Goal: Information Seeking & Learning: Check status

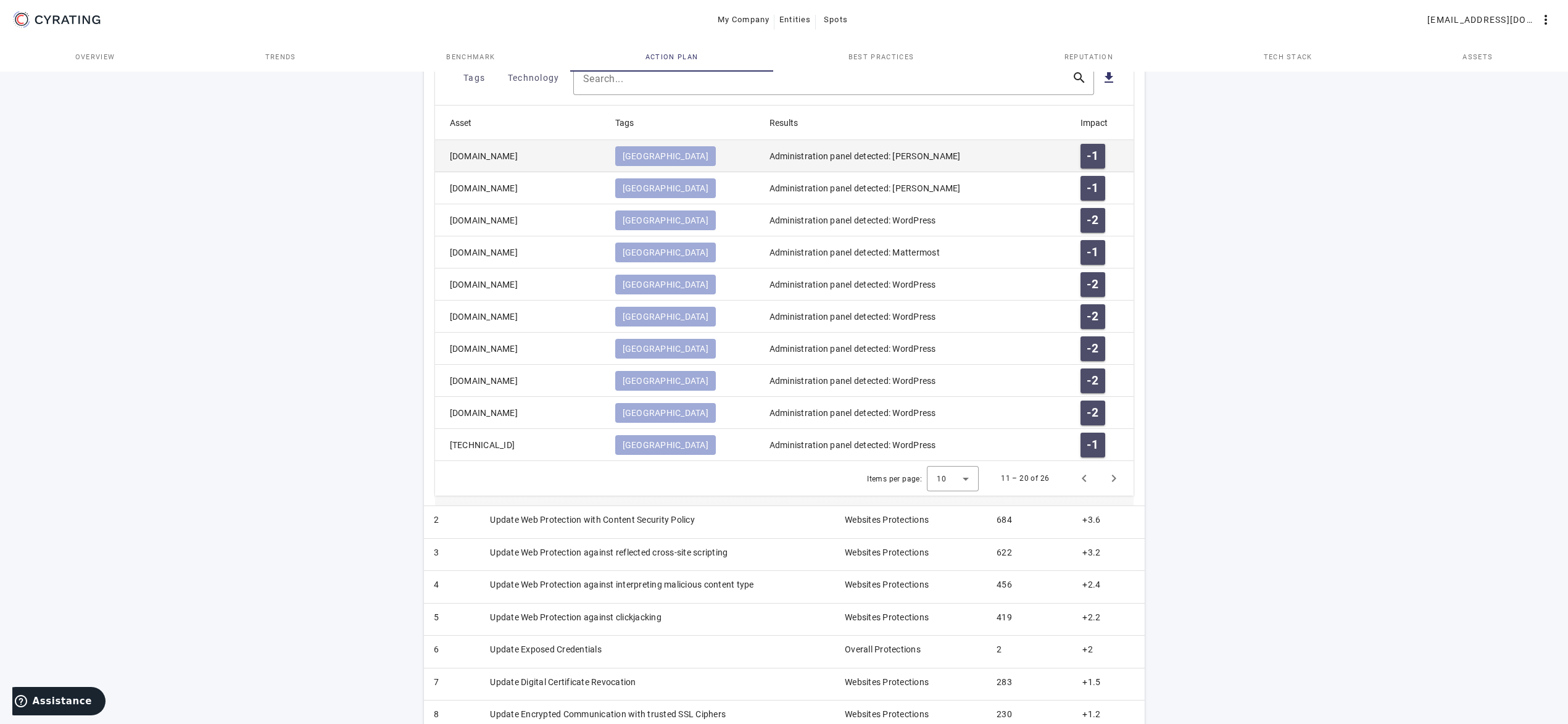
scroll to position [524, 0]
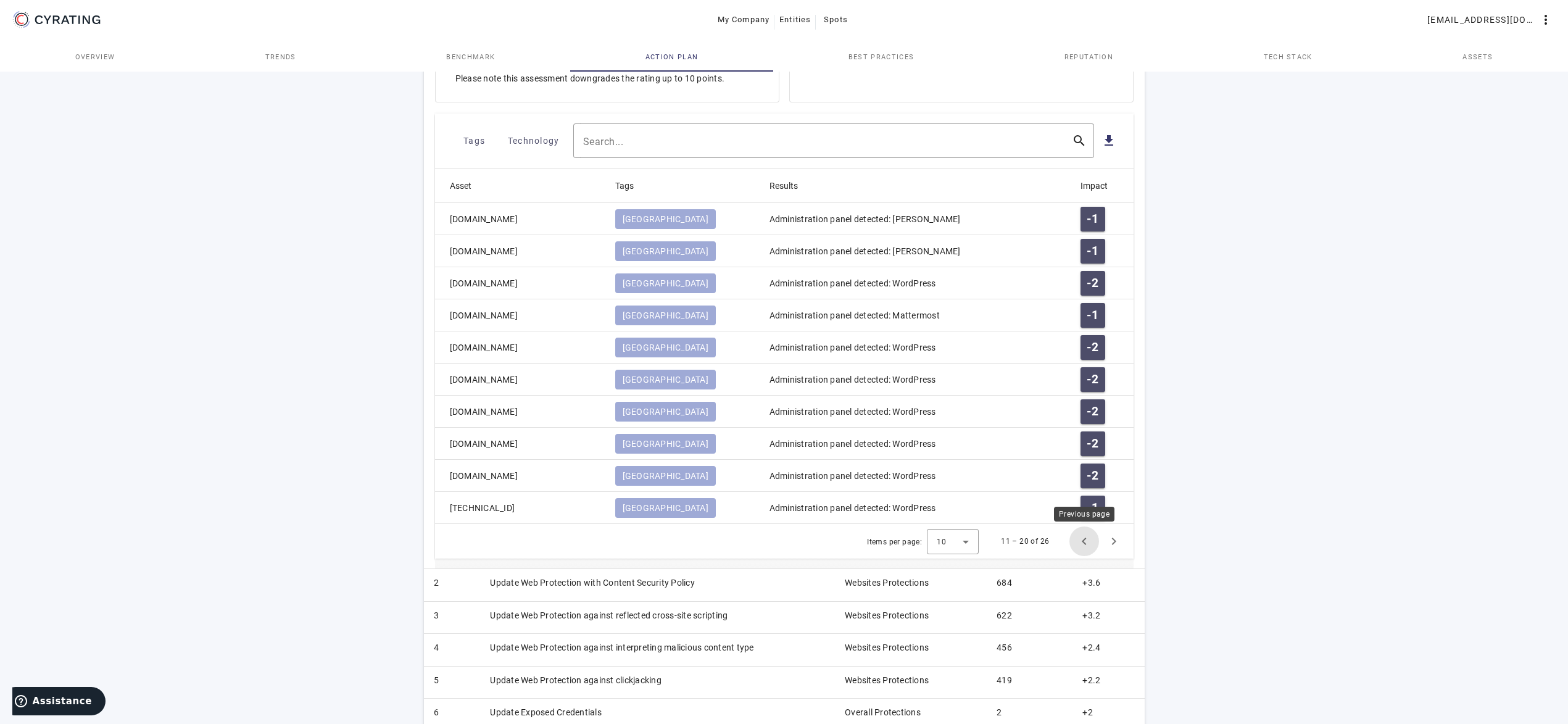
click at [1079, 538] on span "Previous page" at bounding box center [1084, 541] width 30 height 30
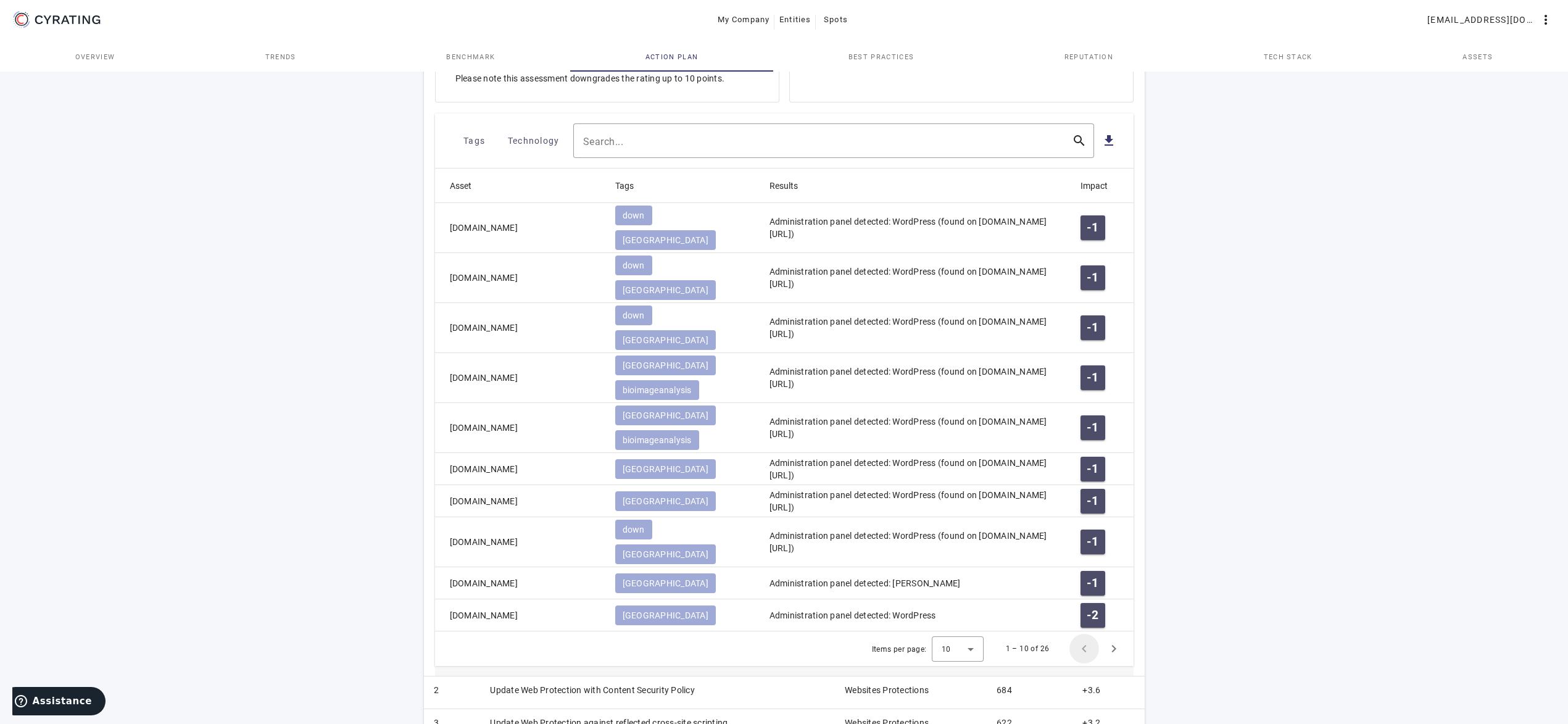
click at [1079, 634] on span "Previous page" at bounding box center [1084, 649] width 30 height 30
click at [1119, 634] on span "Next page" at bounding box center [1114, 649] width 30 height 30
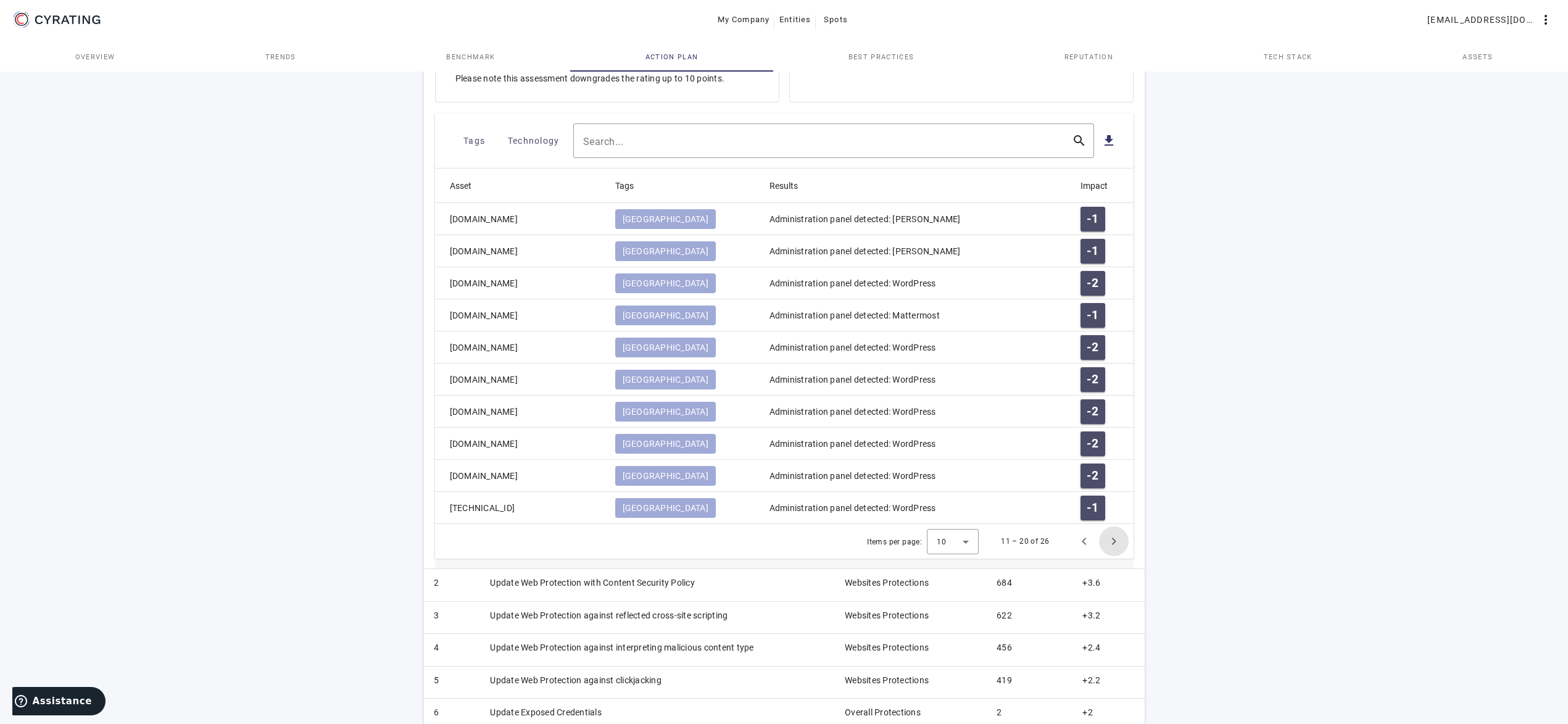
click at [1119, 543] on span "Next page" at bounding box center [1114, 541] width 30 height 30
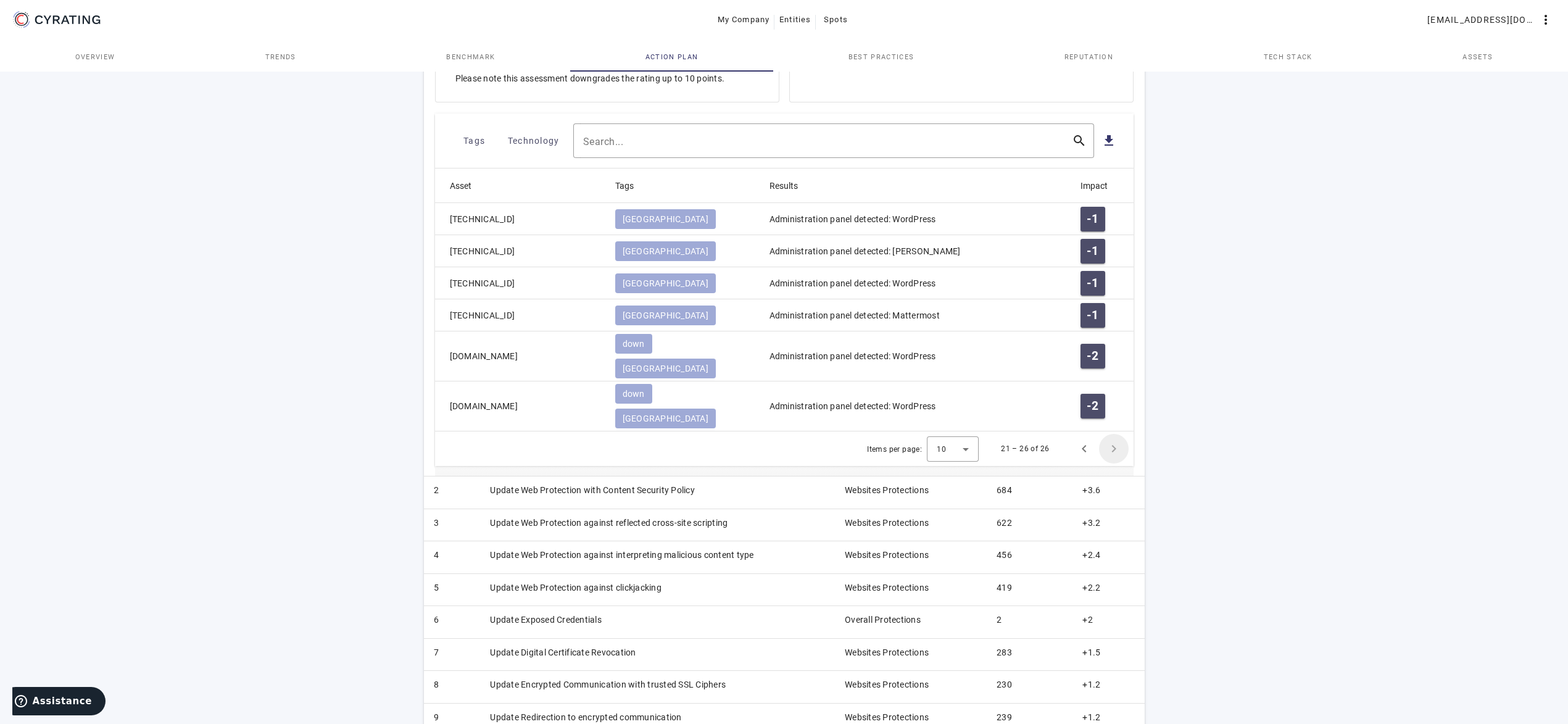
scroll to position [521, 0]
click at [1090, 437] on span "Previous page" at bounding box center [1084, 451] width 30 height 30
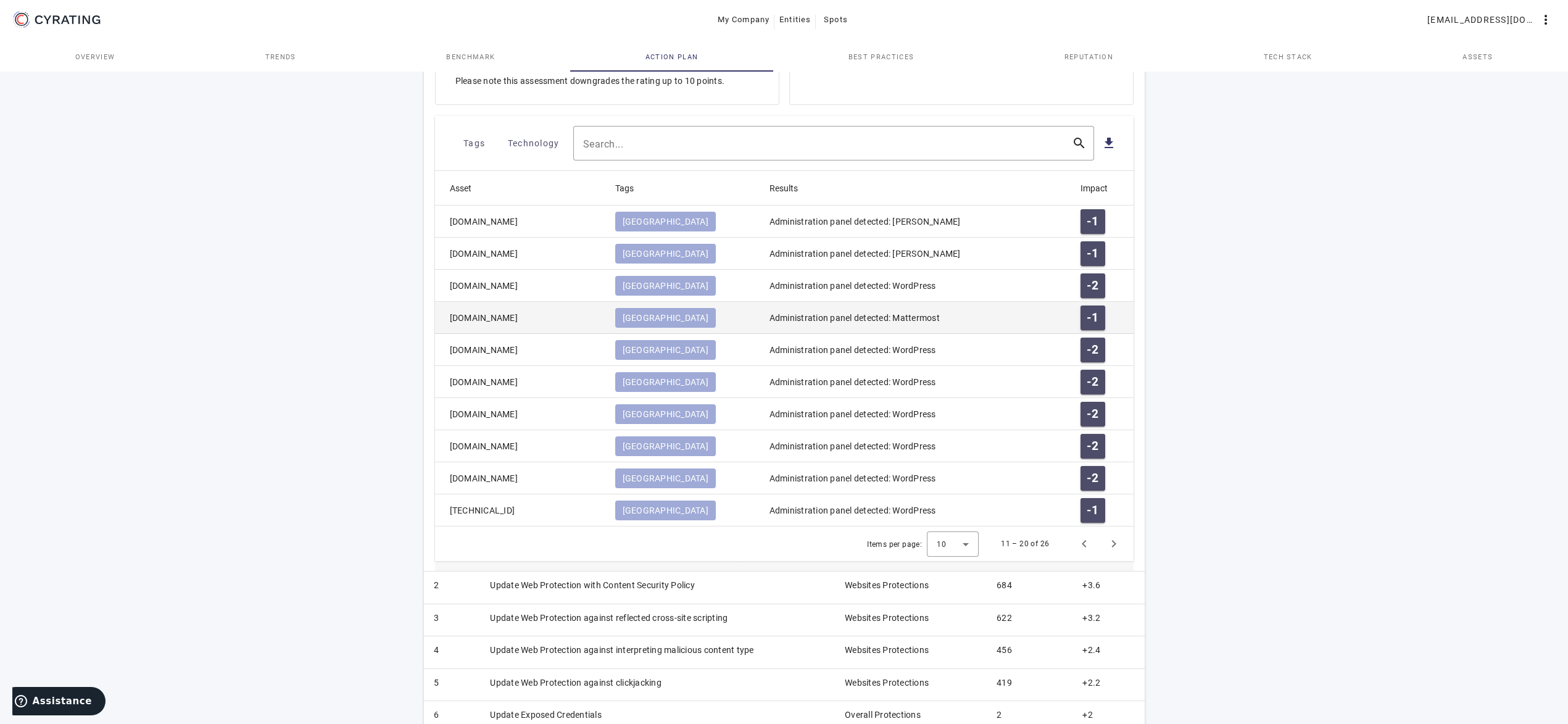
drag, startPoint x: 567, startPoint y: 319, endPoint x: 445, endPoint y: 320, distance: 122.0
click at [445, 320] on mat-cell "[DOMAIN_NAME]" at bounding box center [520, 317] width 170 height 32
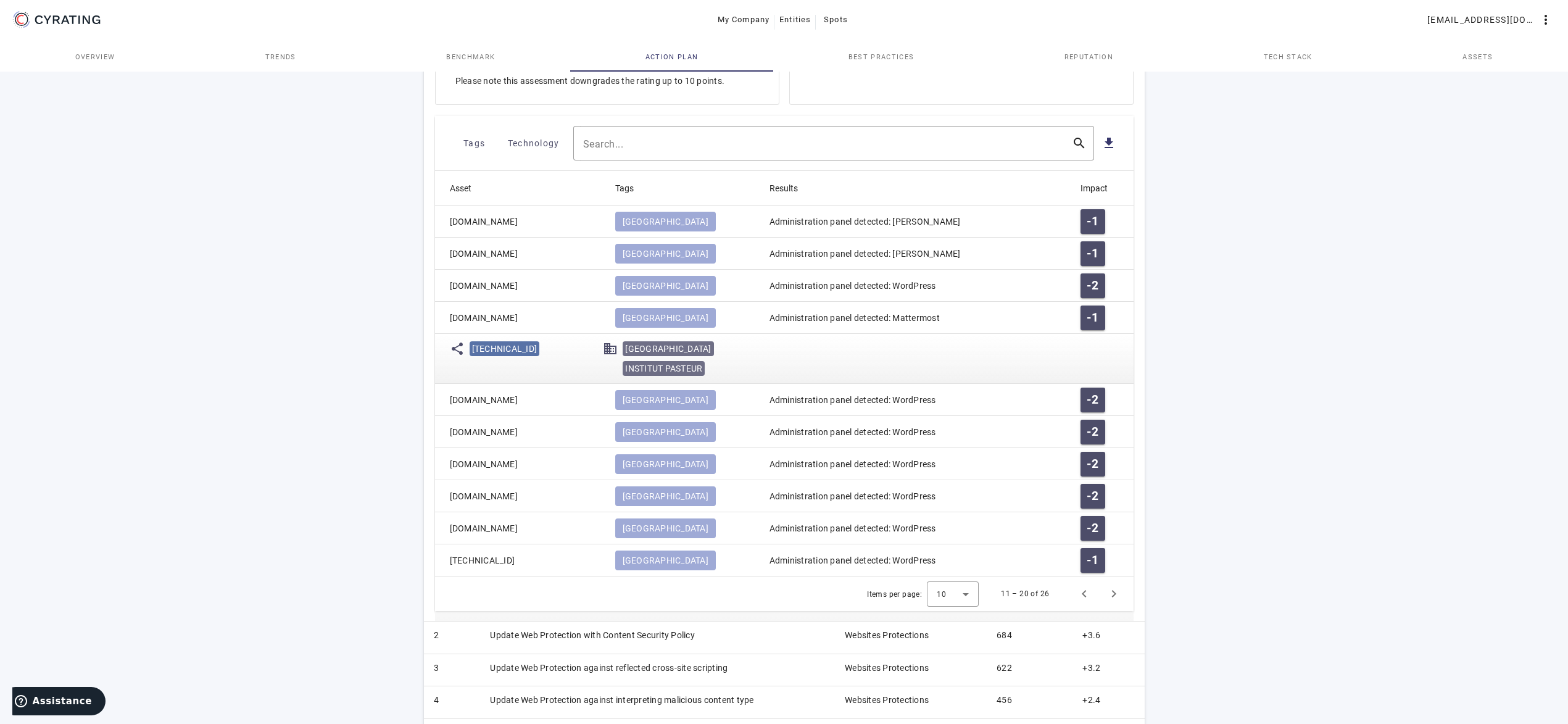
copy mat-cell "[DOMAIN_NAME]"
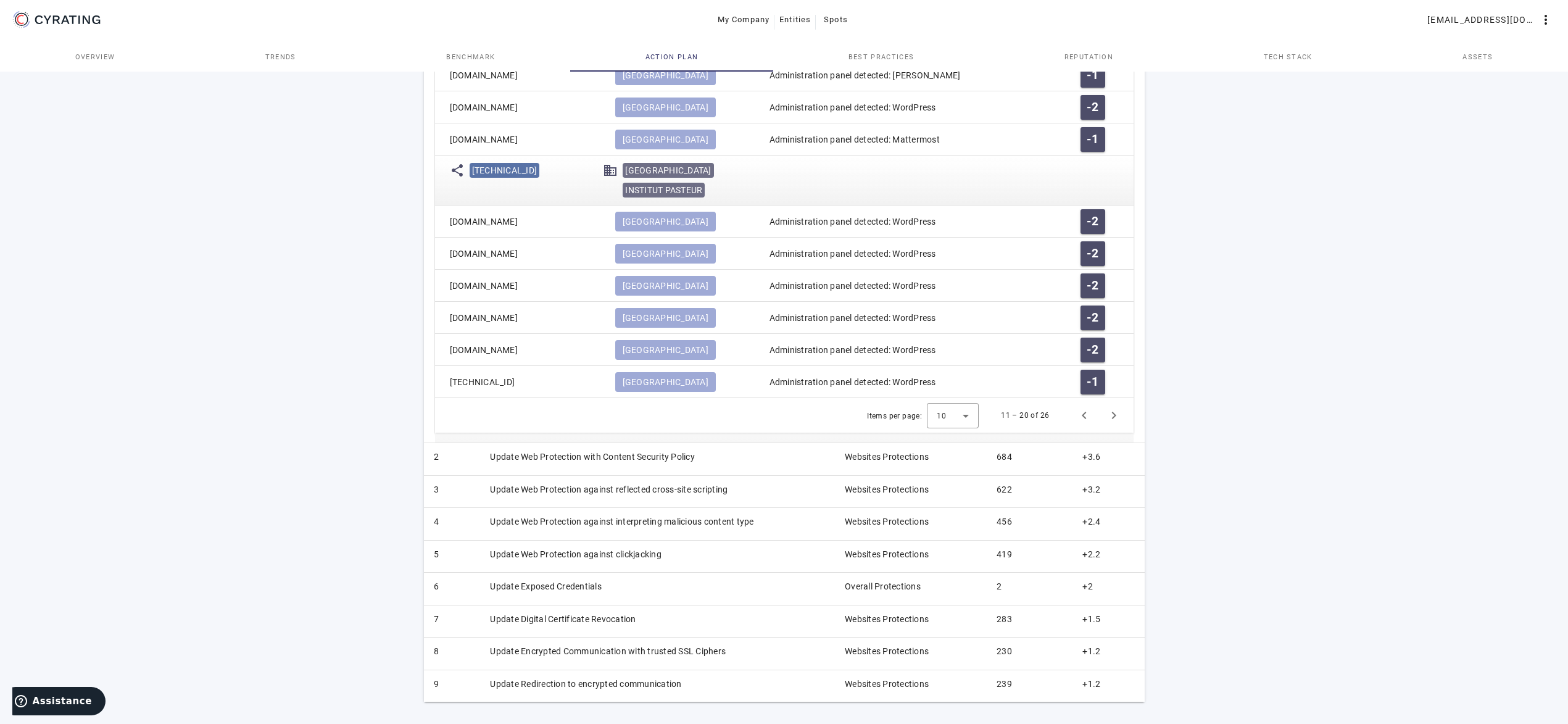
scroll to position [574, 0]
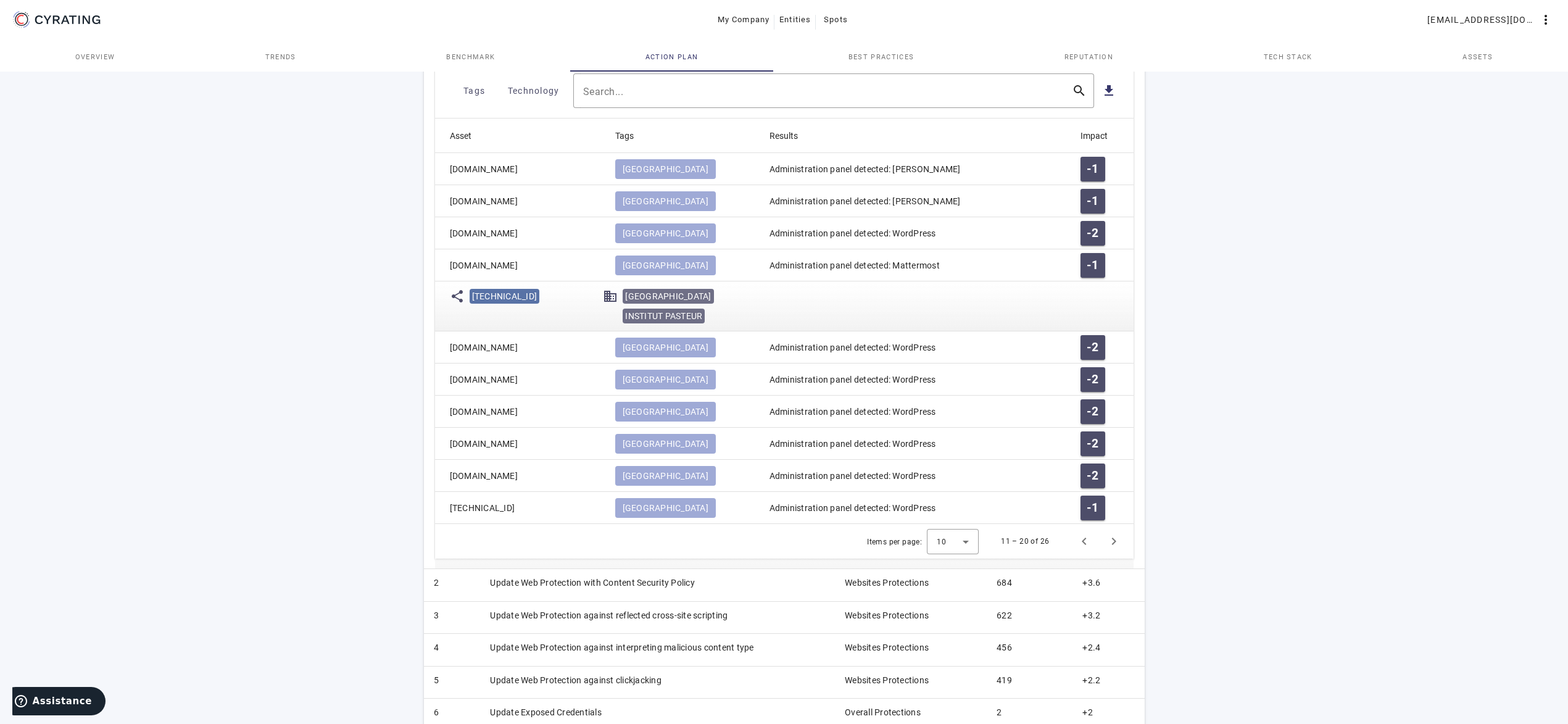
click at [575, 256] on mat-cell "[DOMAIN_NAME]" at bounding box center [520, 265] width 170 height 32
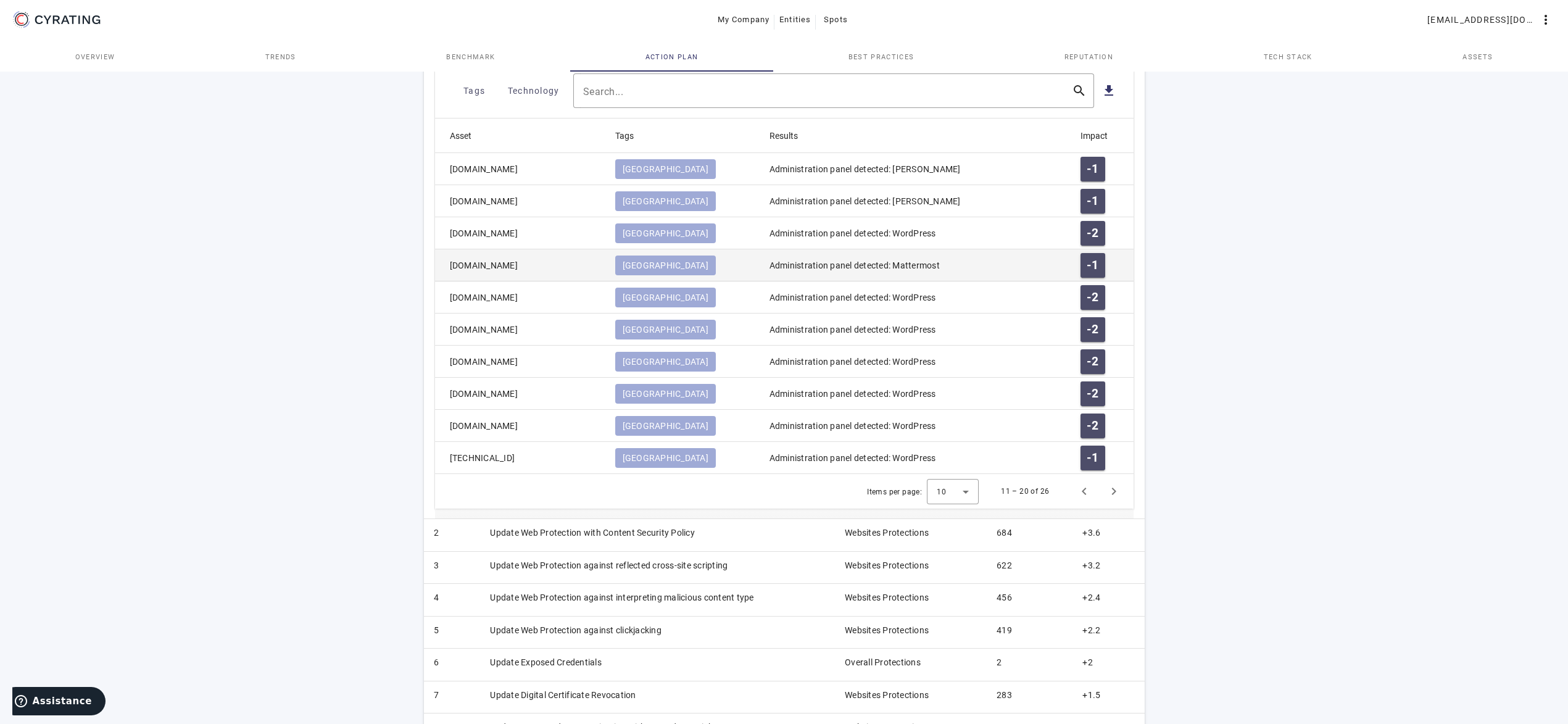
drag, startPoint x: 556, startPoint y: 264, endPoint x: 444, endPoint y: 265, distance: 112.0
click at [444, 265] on mat-cell "[DOMAIN_NAME]" at bounding box center [520, 265] width 170 height 32
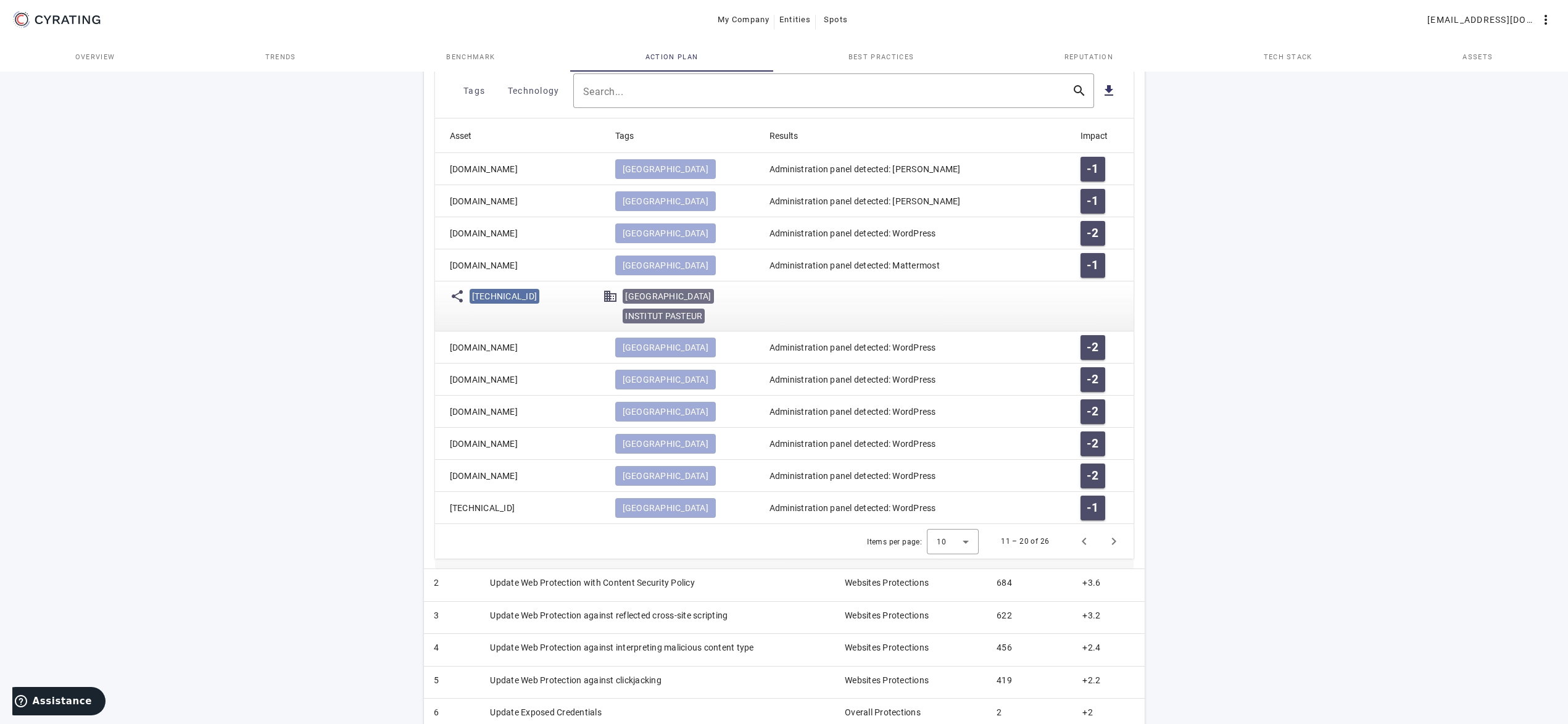
copy mat-cell "[DOMAIN_NAME]"
drag, startPoint x: 333, startPoint y: 389, endPoint x: 307, endPoint y: 384, distance: 26.5
click at [307, 384] on div "65 /100 INSTITUT PASTEUR Health Care - FR POSITION IN ITS INDUSTRY Followers Ch…" at bounding box center [784, 172] width 1568 height 1354
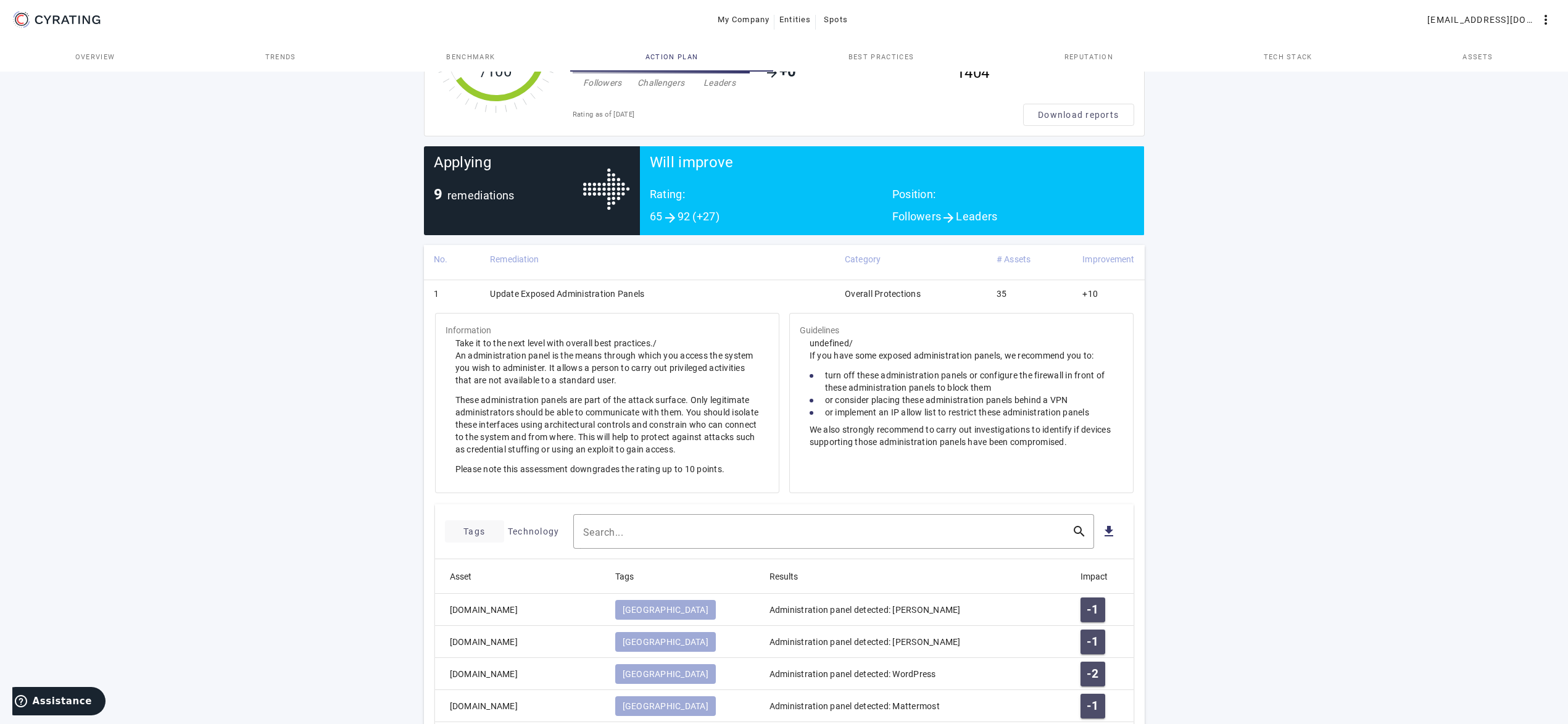
scroll to position [7, 0]
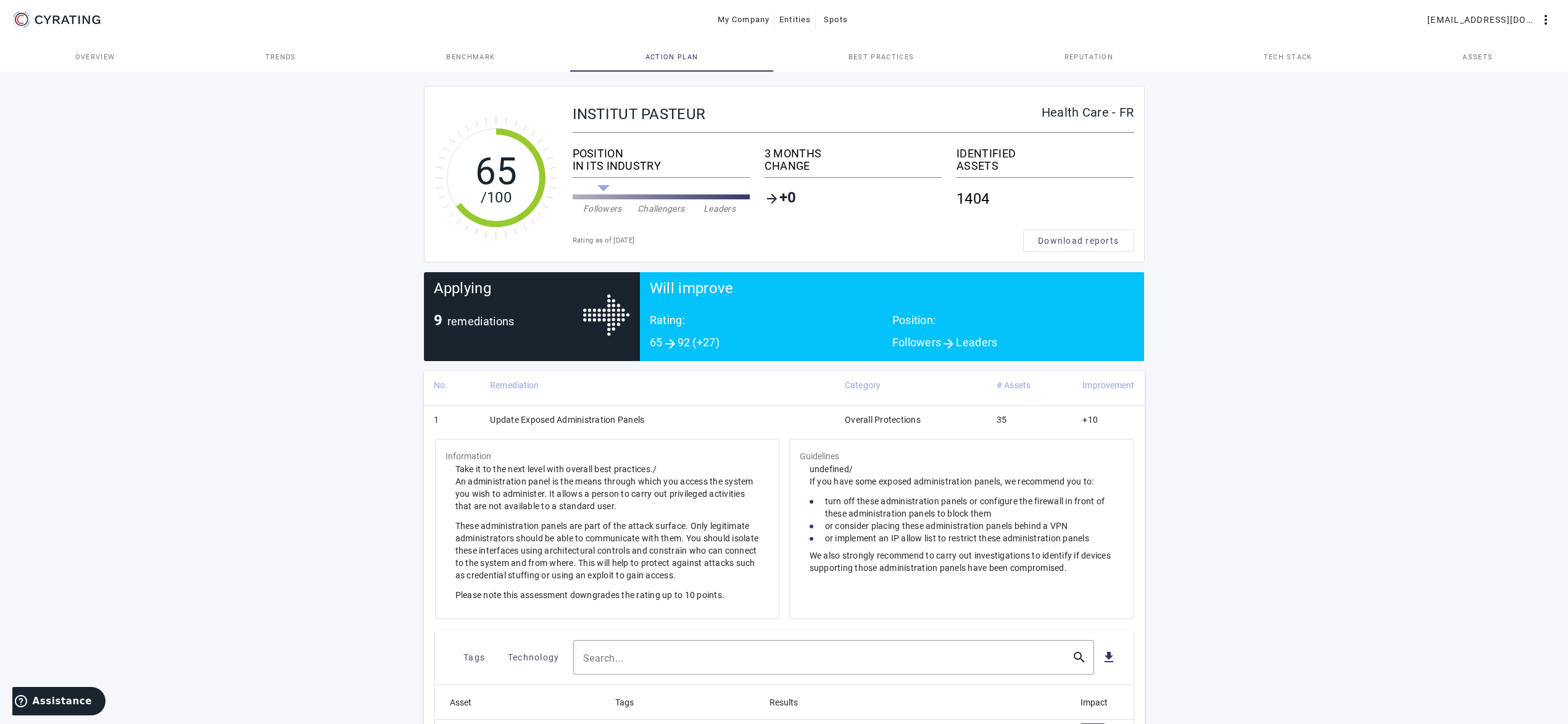
click at [769, 414] on td "Update Exposed Administration Panels" at bounding box center [657, 421] width 355 height 32
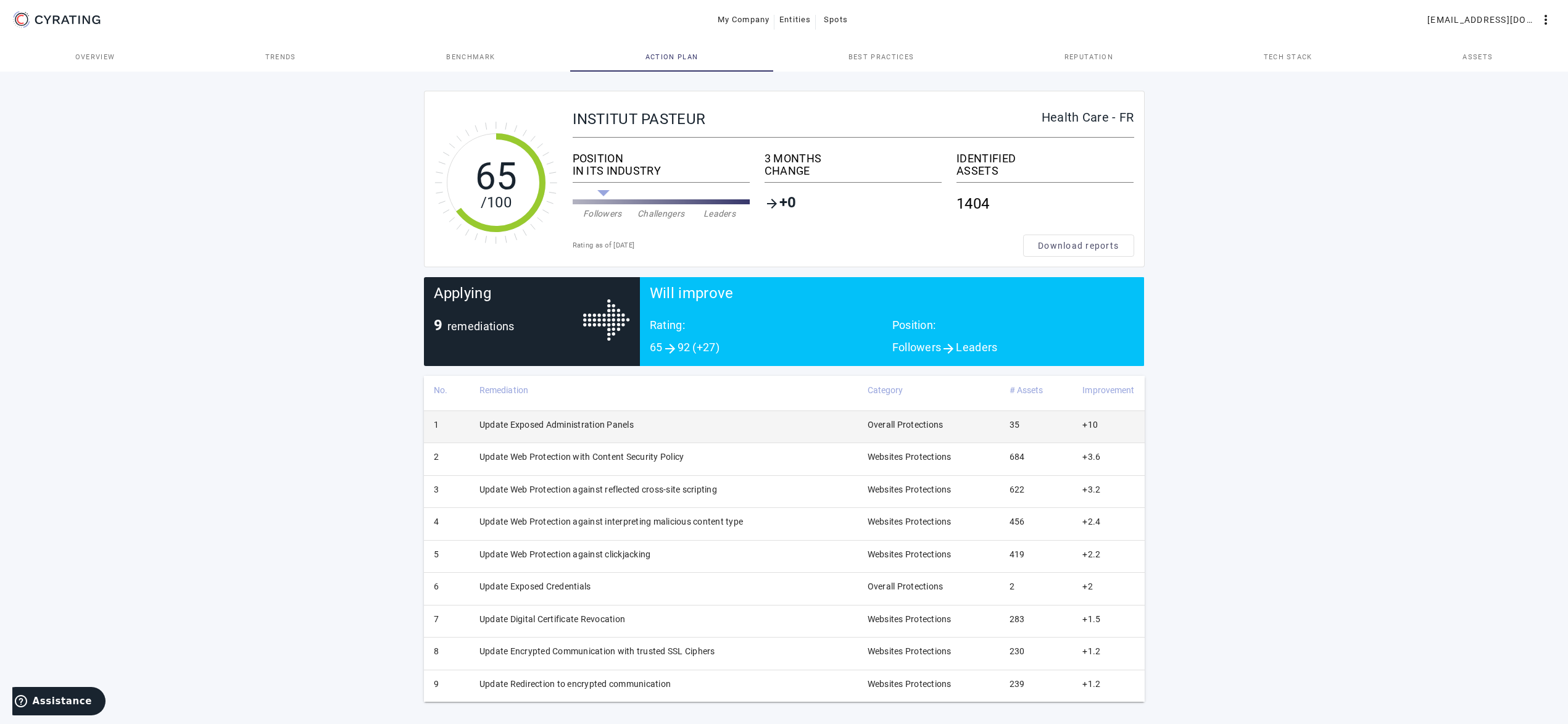
scroll to position [2, 0]
click at [343, 381] on div "65 /100 INSTITUT PASTEUR Health Care - FR POSITION IN ITS INDUSTRY Followers Ch…" at bounding box center [784, 395] width 1568 height 657
click at [1376, 407] on div "65 /100 INSTITUT PASTEUR Health Care - FR POSITION IN ITS INDUSTRY Followers Ch…" at bounding box center [784, 395] width 1568 height 657
click at [1429, 452] on div "65 /100 INSTITUT PASTEUR Health Care - FR POSITION IN ITS INDUSTRY Followers Ch…" at bounding box center [784, 395] width 1568 height 657
